Goal: Use online tool/utility: Utilize a website feature to perform a specific function

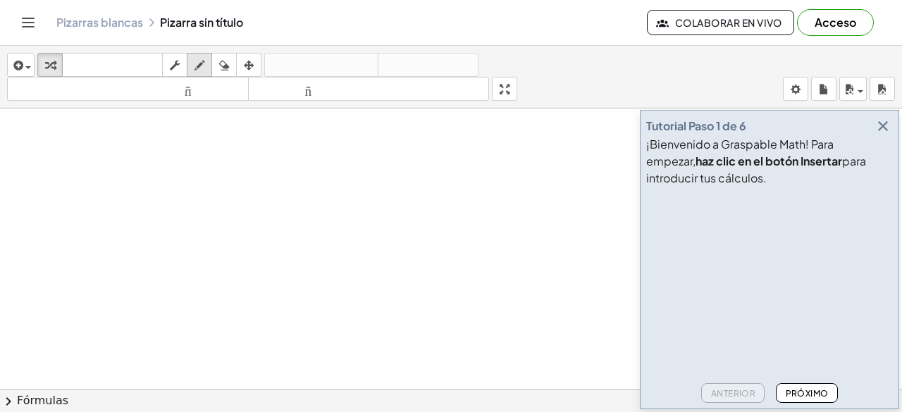
drag, startPoint x: 0, startPoint y: 0, endPoint x: 206, endPoint y: 60, distance: 215.0
click at [206, 60] on div "insertar Seleccione uno: Expresión matemática Función Texto Vídeo de YouTube Gr…" at bounding box center [451, 229] width 902 height 366
click at [206, 60] on div "button" at bounding box center [199, 64] width 18 height 17
drag, startPoint x: 149, startPoint y: 302, endPoint x: 314, endPoint y: 298, distance: 164.9
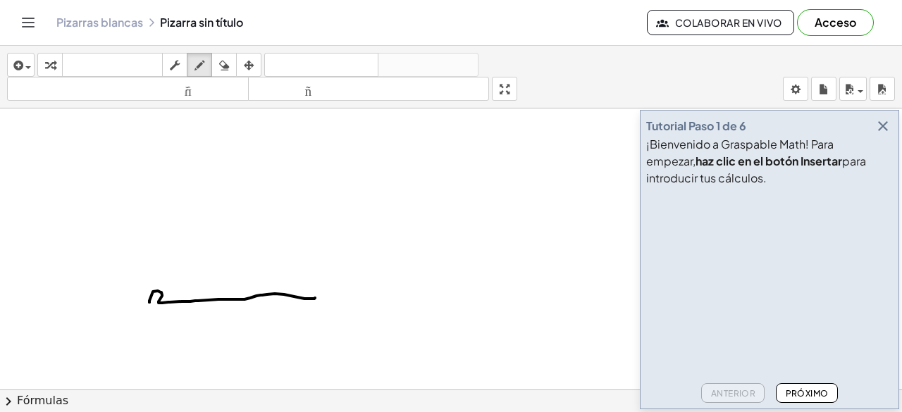
drag, startPoint x: 158, startPoint y: 275, endPoint x: 160, endPoint y: 287, distance: 12.2
drag, startPoint x: 153, startPoint y: 282, endPoint x: 174, endPoint y: 278, distance: 21.4
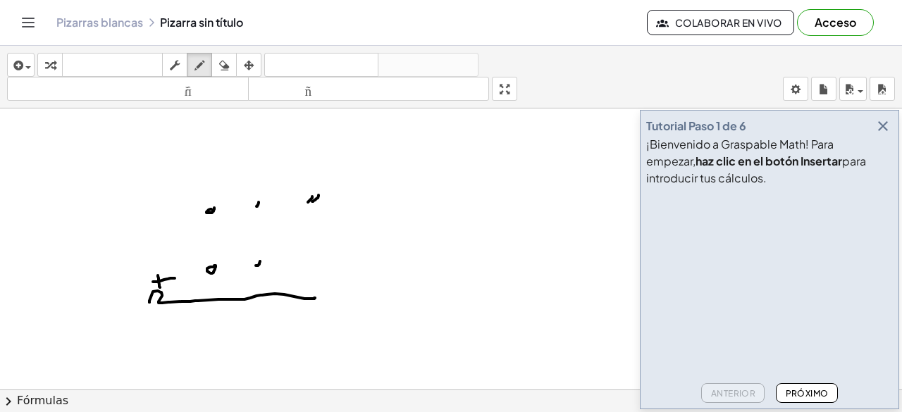
drag, startPoint x: 318, startPoint y: 195, endPoint x: 312, endPoint y: 202, distance: 9.0
drag, startPoint x: 316, startPoint y: 260, endPoint x: 309, endPoint y: 264, distance: 7.6
drag, startPoint x: 323, startPoint y: 262, endPoint x: 317, endPoint y: 266, distance: 7.6
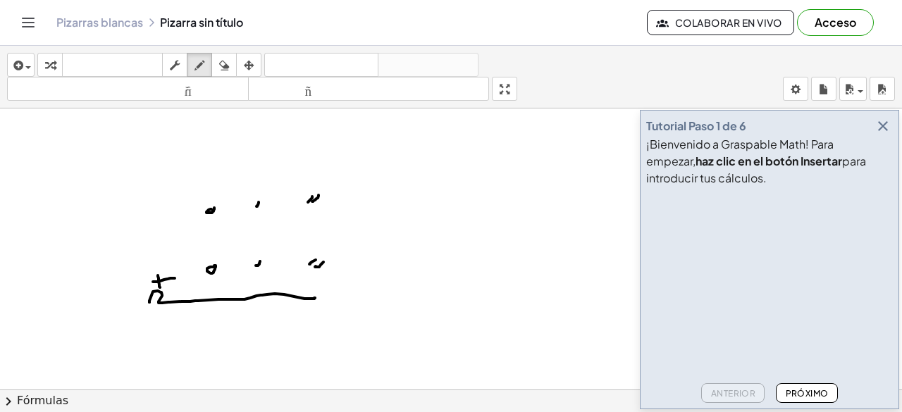
drag, startPoint x: 278, startPoint y: 268, endPoint x: 296, endPoint y: 286, distance: 24.9
drag, startPoint x: 282, startPoint y: 209, endPoint x: 298, endPoint y: 218, distance: 19.0
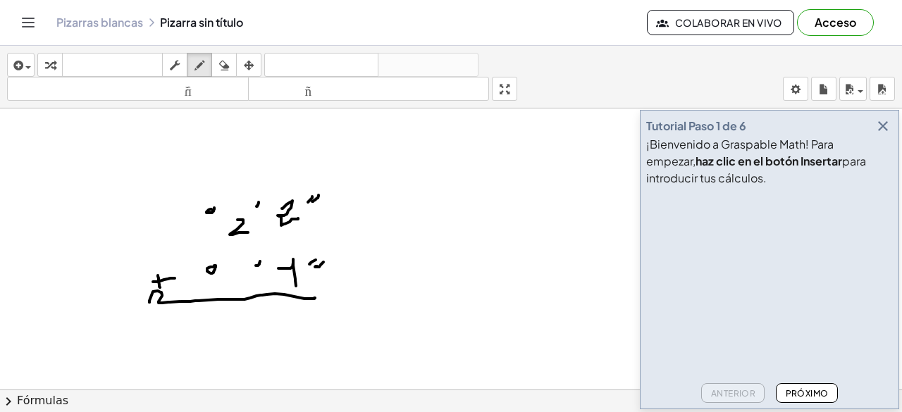
drag, startPoint x: 237, startPoint y: 220, endPoint x: 252, endPoint y: 233, distance: 20.0
drag, startPoint x: 465, startPoint y: 321, endPoint x: 518, endPoint y: 316, distance: 53.1
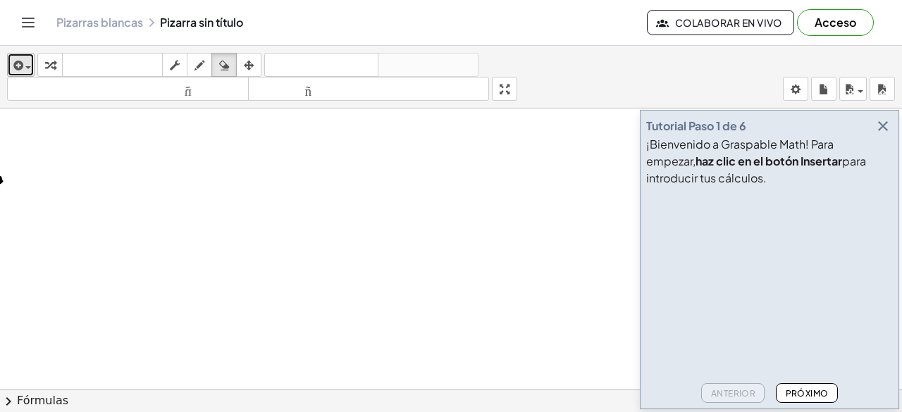
click at [10, 58] on button "insertar" at bounding box center [20, 65] width 27 height 24
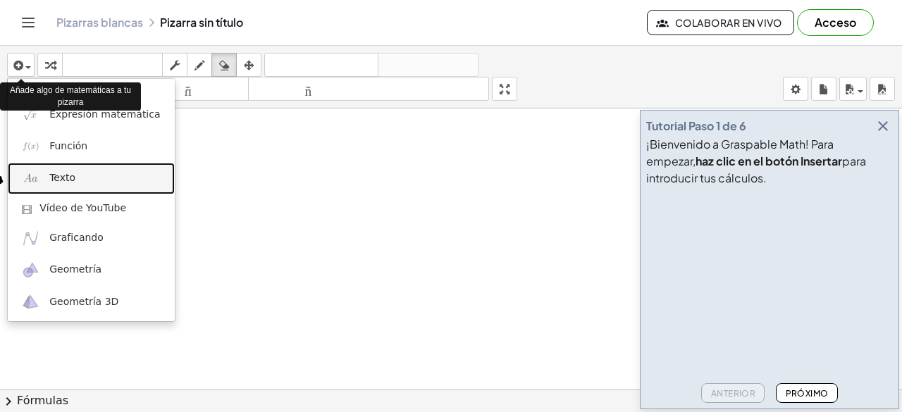
click at [66, 180] on font "Texto" at bounding box center [62, 177] width 26 height 11
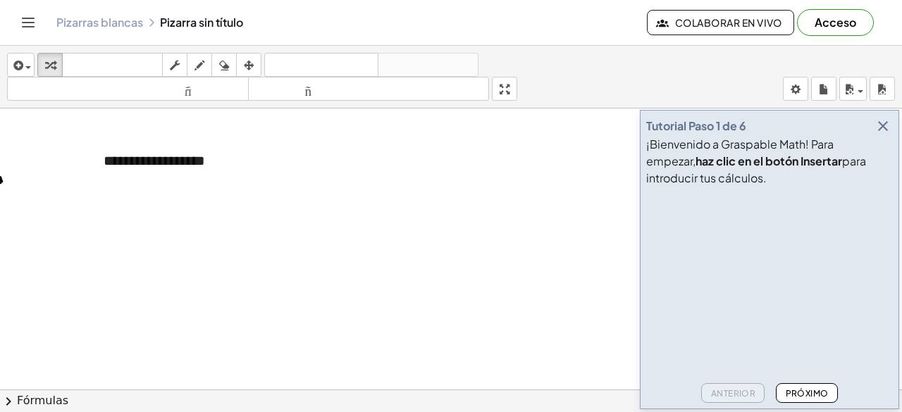
click at [229, 165] on div "**********" at bounding box center [194, 161] width 211 height 49
click at [595, 73] on div "insertar Seleccione uno: Expresión matemática Función Texto Vídeo de YouTube Gr…" at bounding box center [451, 77] width 902 height 63
click at [113, 160] on div "*" at bounding box center [194, 161] width 211 height 49
drag, startPoint x: 113, startPoint y: 160, endPoint x: 299, endPoint y: 180, distance: 187.1
click at [299, 180] on div "*" at bounding box center [194, 161] width 211 height 49
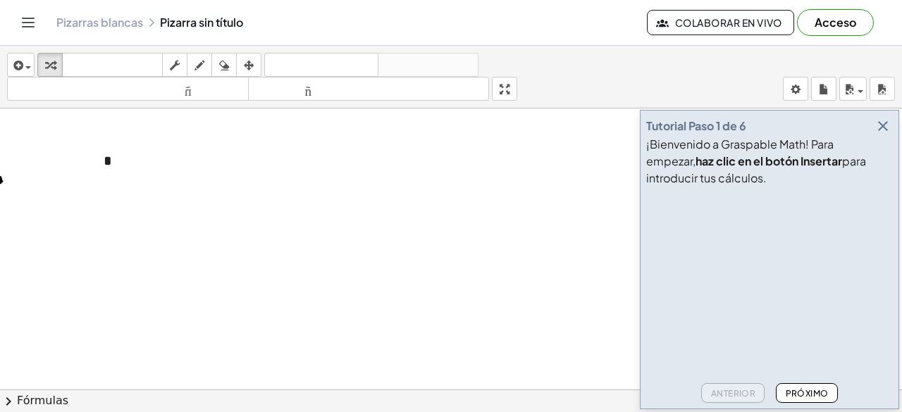
drag, startPoint x: 299, startPoint y: 180, endPoint x: 309, endPoint y: 186, distance: 11.4
drag, startPoint x: 198, startPoint y: 191, endPoint x: 25, endPoint y: 70, distance: 211.5
click at [25, 70] on div "insertar Seleccione uno: Expresión matemática Función Texto Vídeo de YouTube Gr…" at bounding box center [451, 229] width 902 height 366
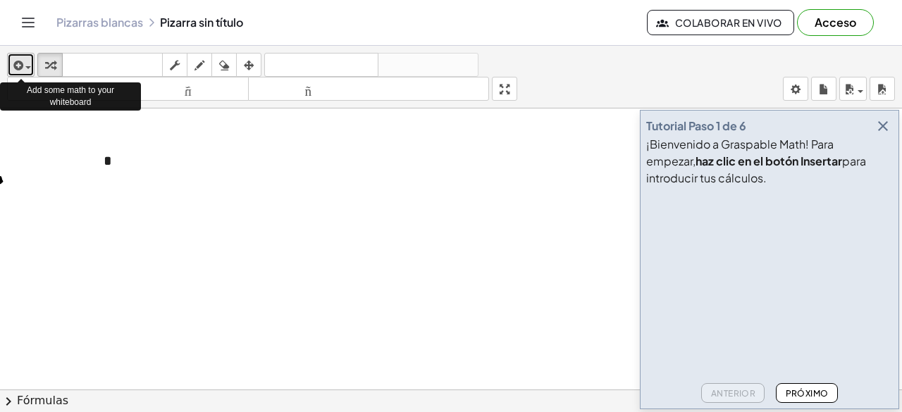
click at [25, 70] on span "button" at bounding box center [24, 67] width 3 height 10
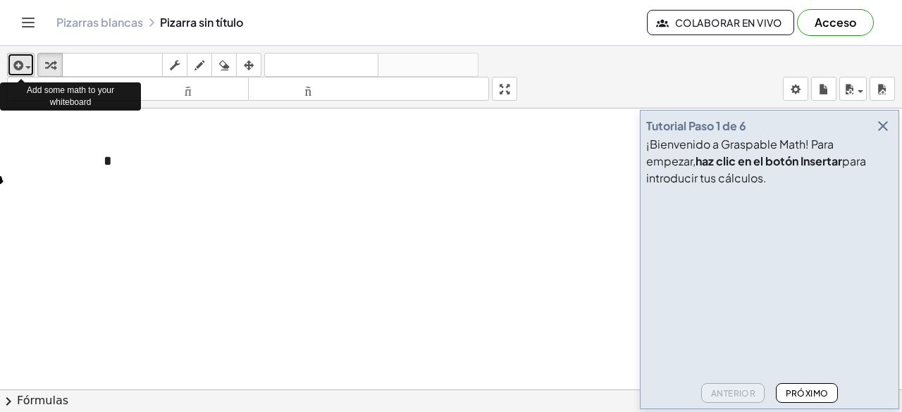
click at [11, 68] on icon "button" at bounding box center [17, 65] width 13 height 17
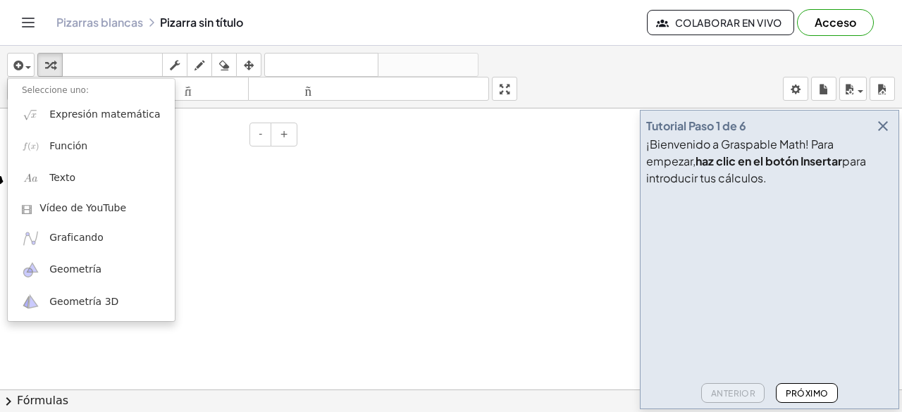
click at [247, 181] on div "*" at bounding box center [194, 161] width 211 height 49
